Goal: Transaction & Acquisition: Purchase product/service

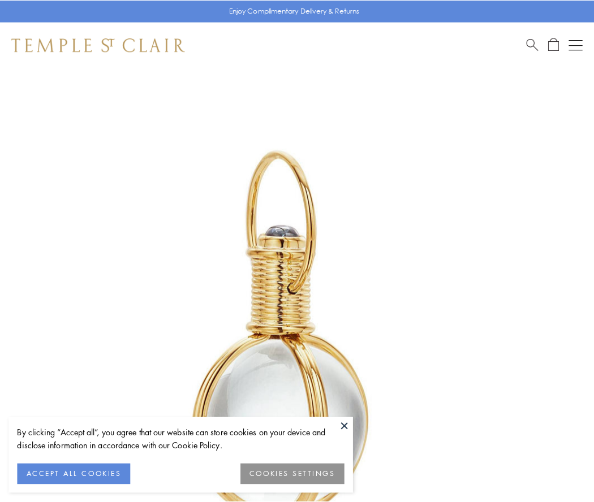
scroll to position [295, 0]
